Goal: Task Accomplishment & Management: Complete application form

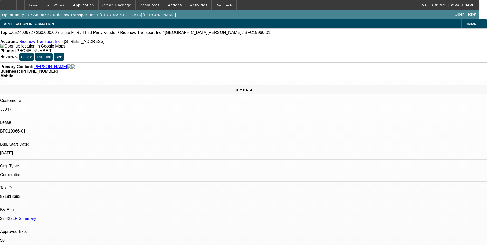
select select "0"
select select "2"
select select "0.1"
select select "0"
select select "2"
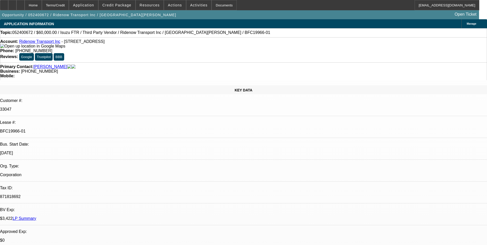
select select "0.1"
select select "0"
select select "2"
select select "0.1"
select select "0"
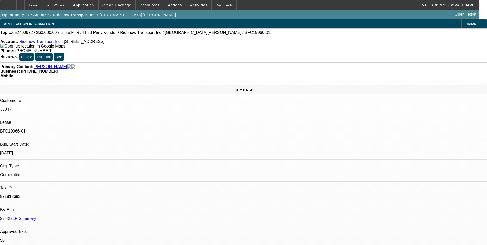
select select "2"
select select "0.1"
select select "1"
select select "2"
select select "4"
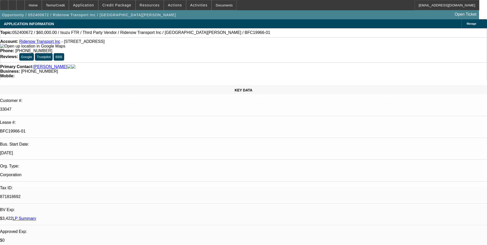
select select "1"
select select "2"
select select "4"
select select "1"
select select "2"
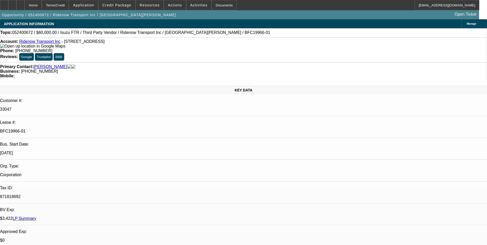
select select "4"
select select "1"
select select "2"
select select "4"
click at [44, 42] on link "Ridenow Transport Inc" at bounding box center [39, 41] width 41 height 4
